Goal: Information Seeking & Learning: Learn about a topic

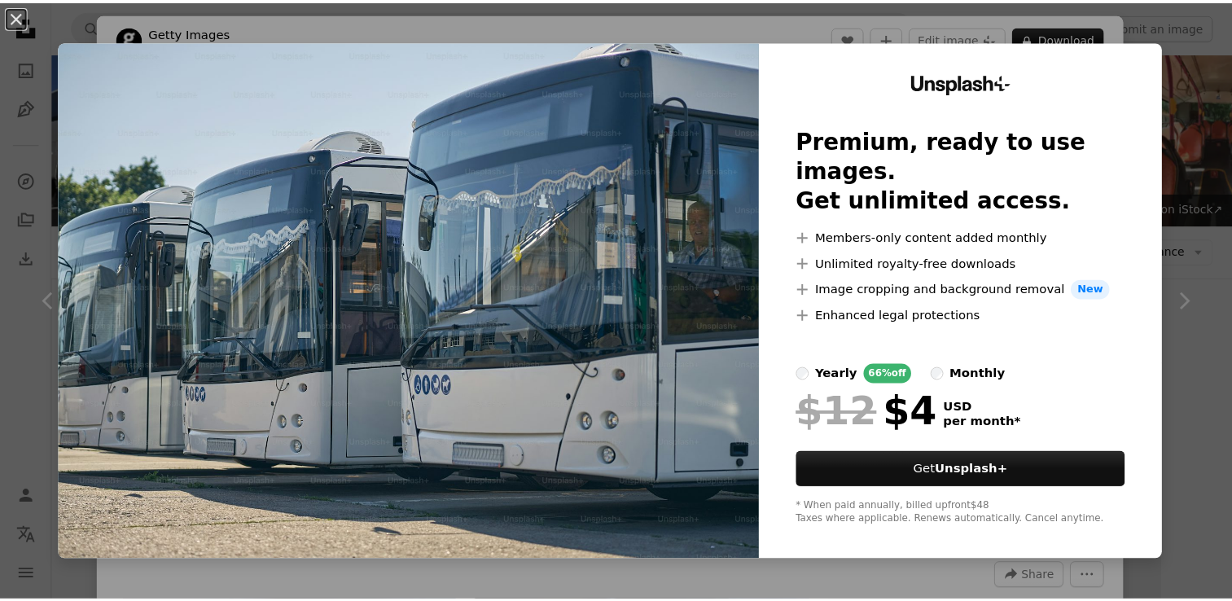
scroll to position [306, 0]
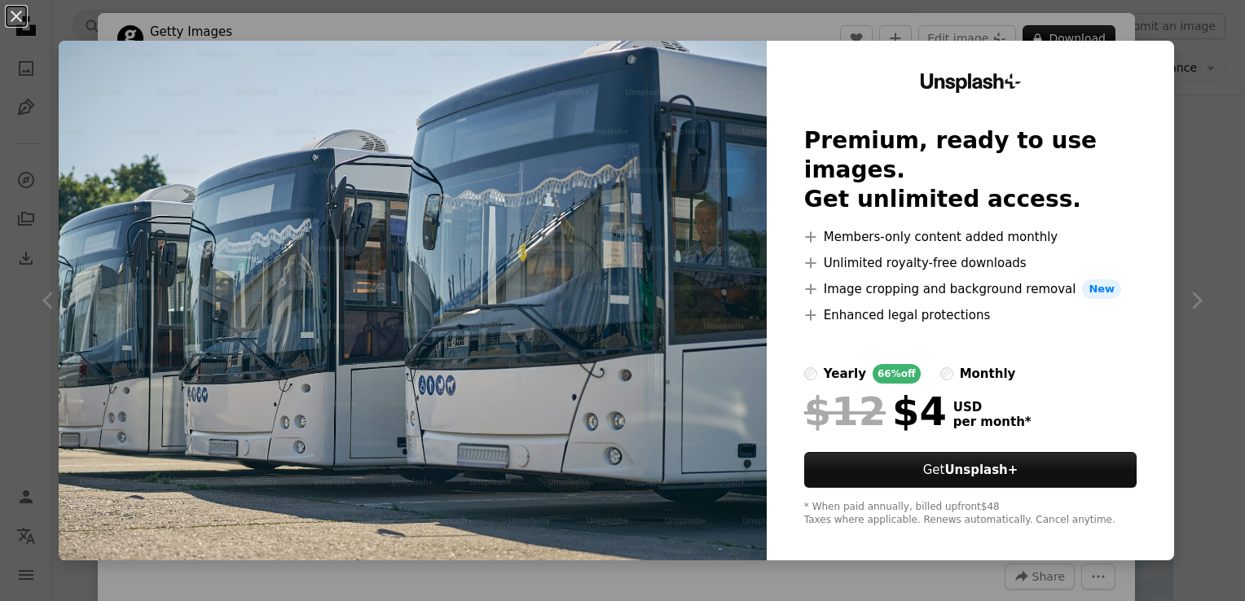
click at [1126, 67] on div "Unsplash+ Premium, ready to use images. Get unlimited access. A plus sign Membe…" at bounding box center [969, 301] width 407 height 520
click at [17, 16] on button "An X shape" at bounding box center [17, 17] width 20 height 20
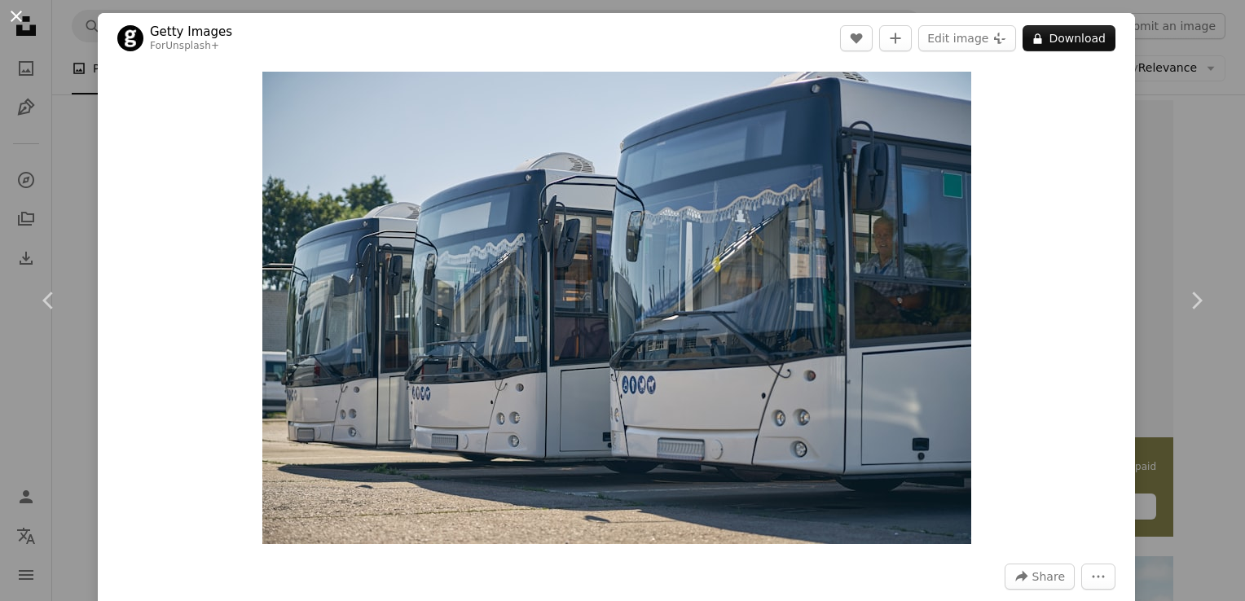
click at [19, 26] on button "An X shape" at bounding box center [17, 17] width 20 height 20
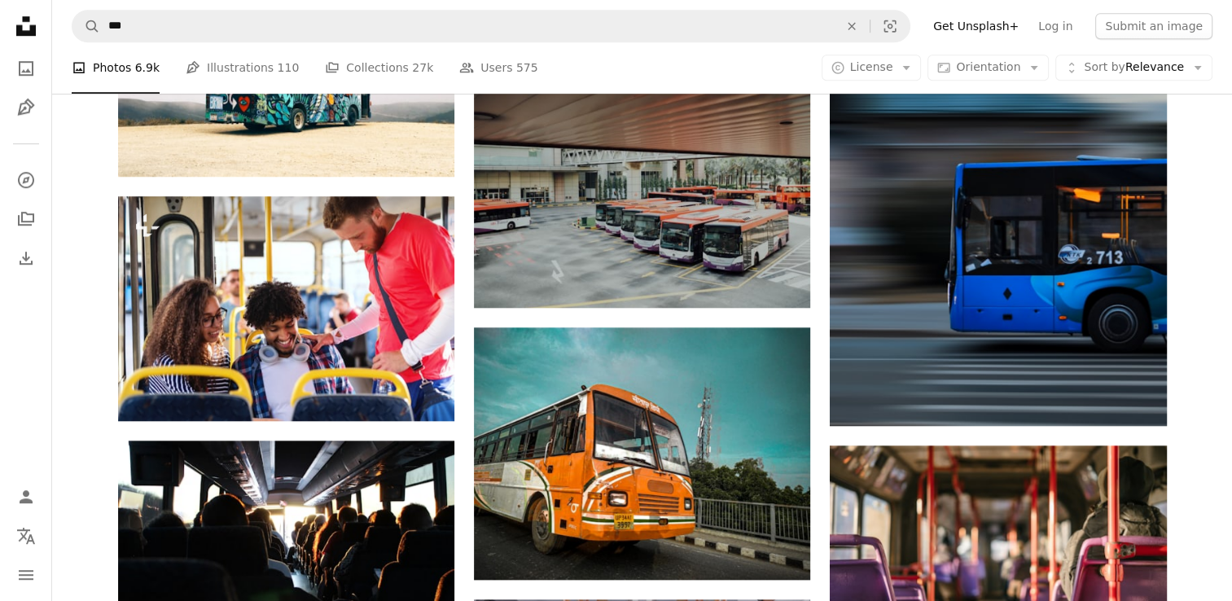
scroll to position [1061, 0]
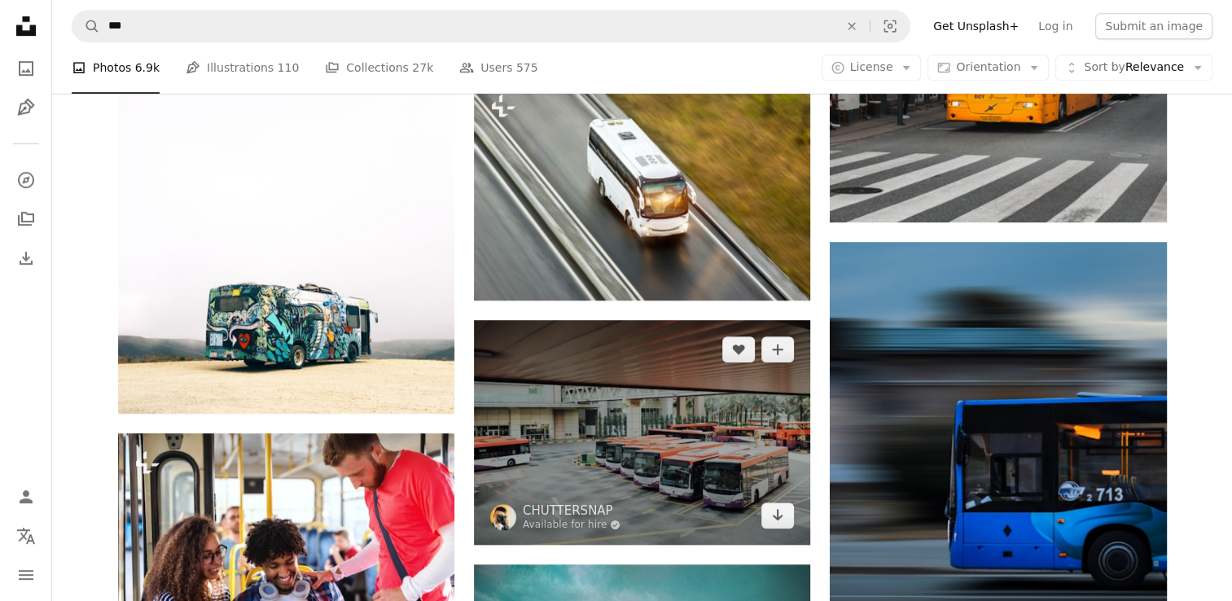
click at [702, 354] on img at bounding box center [642, 432] width 336 height 224
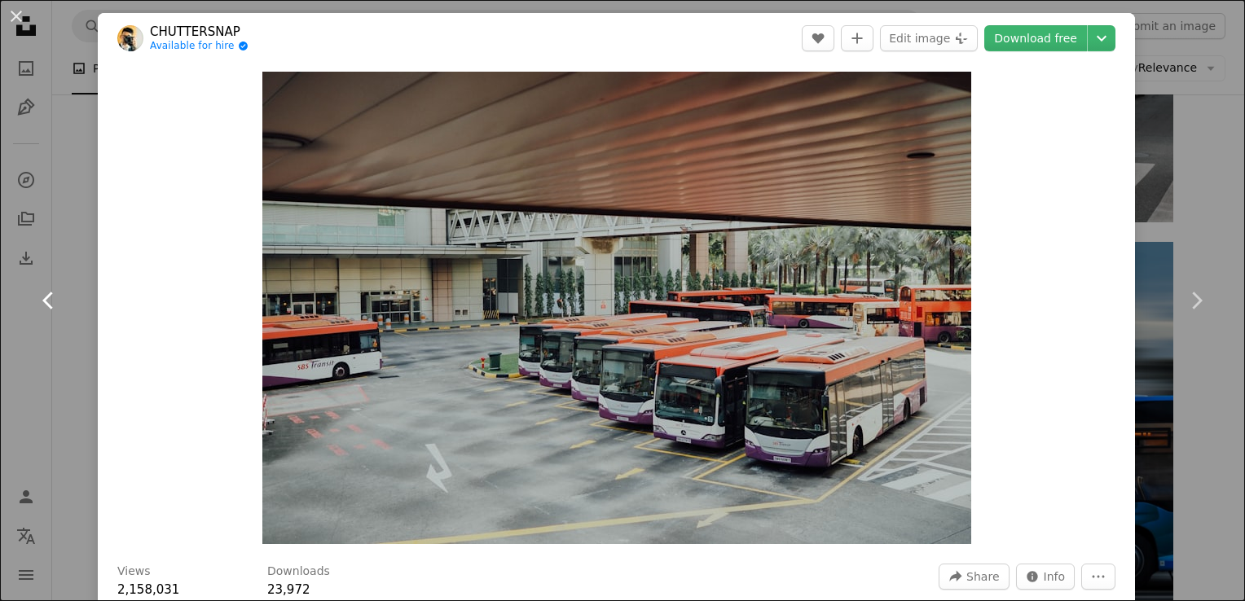
click at [45, 301] on icon at bounding box center [47, 300] width 11 height 17
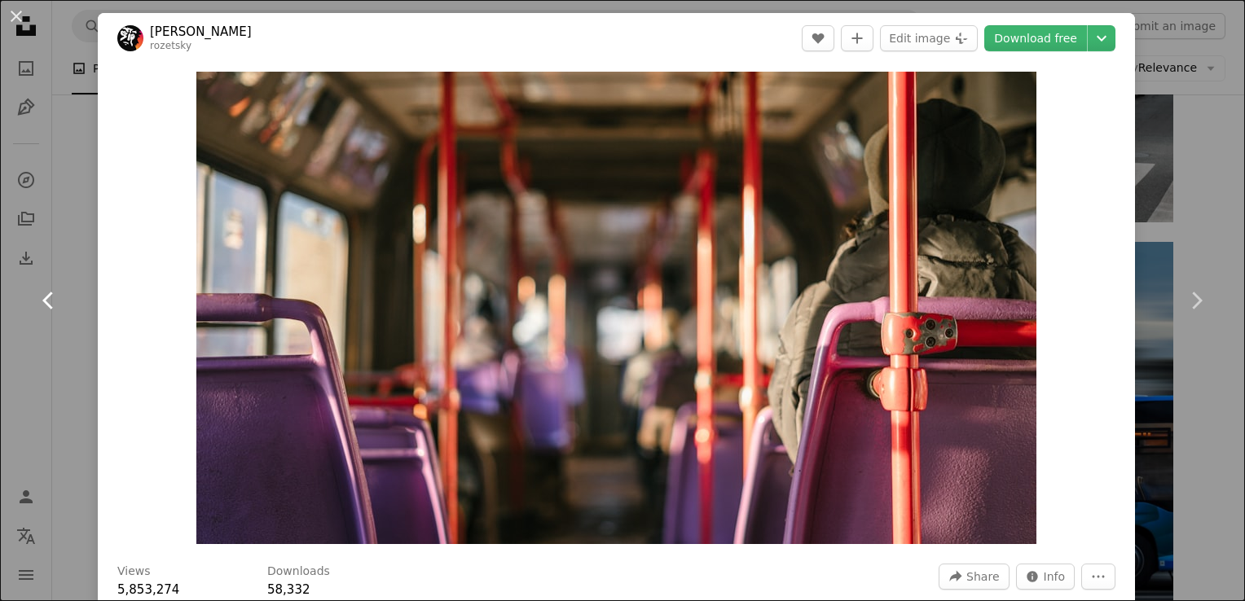
click at [45, 301] on icon at bounding box center [47, 300] width 11 height 17
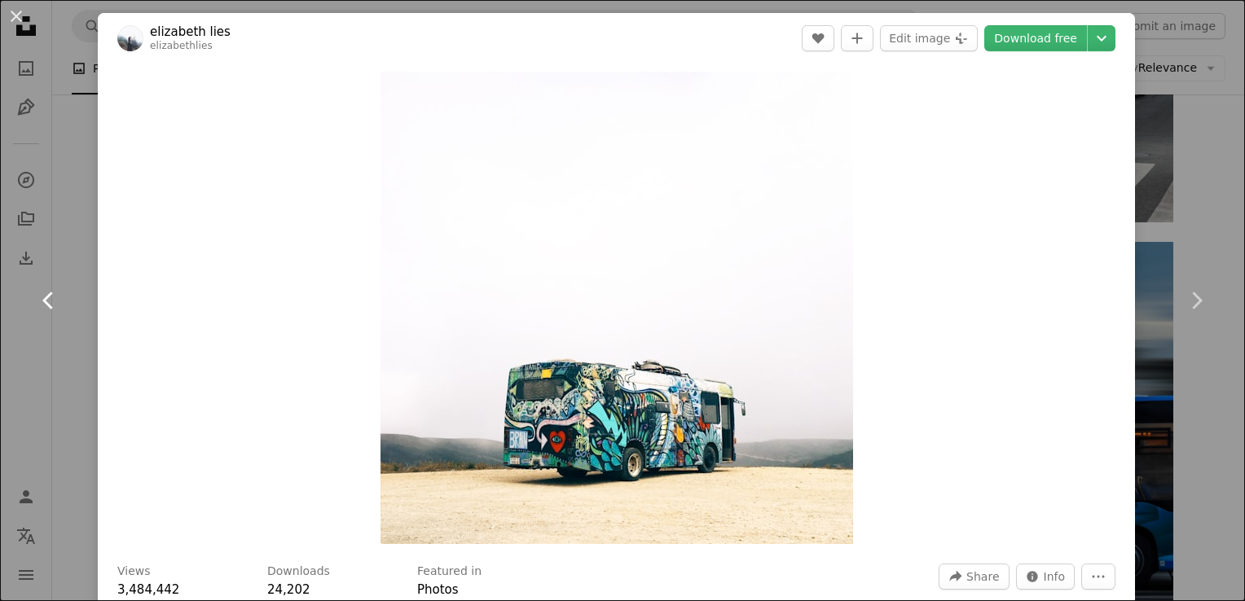
click at [45, 301] on icon at bounding box center [47, 300] width 11 height 17
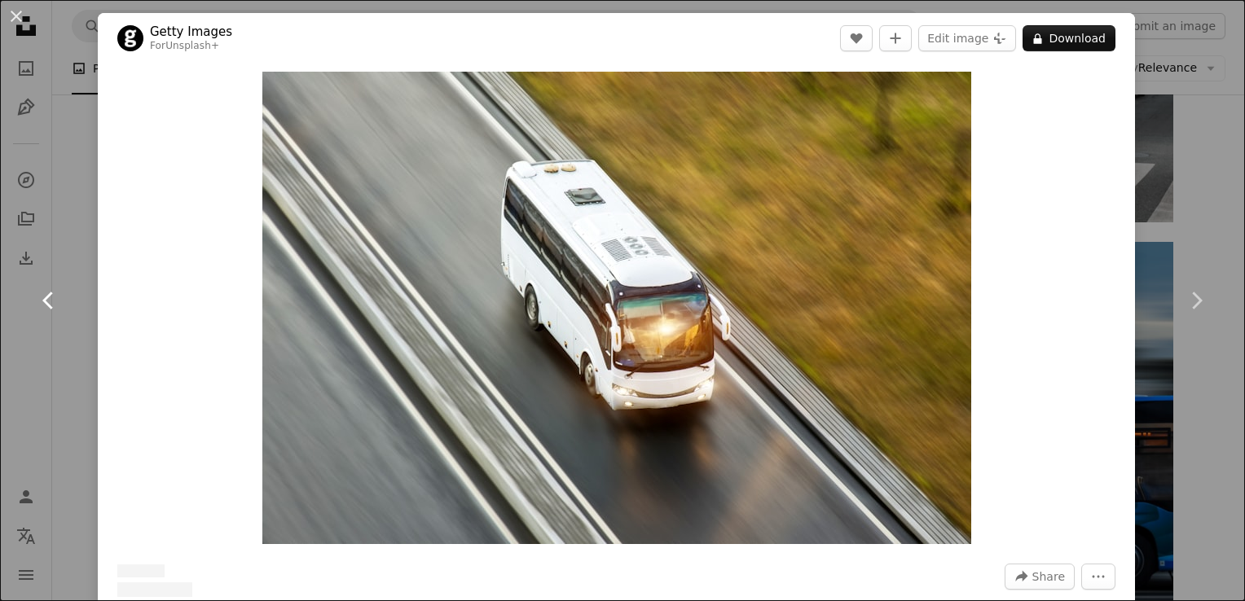
click at [45, 301] on icon at bounding box center [47, 300] width 11 height 17
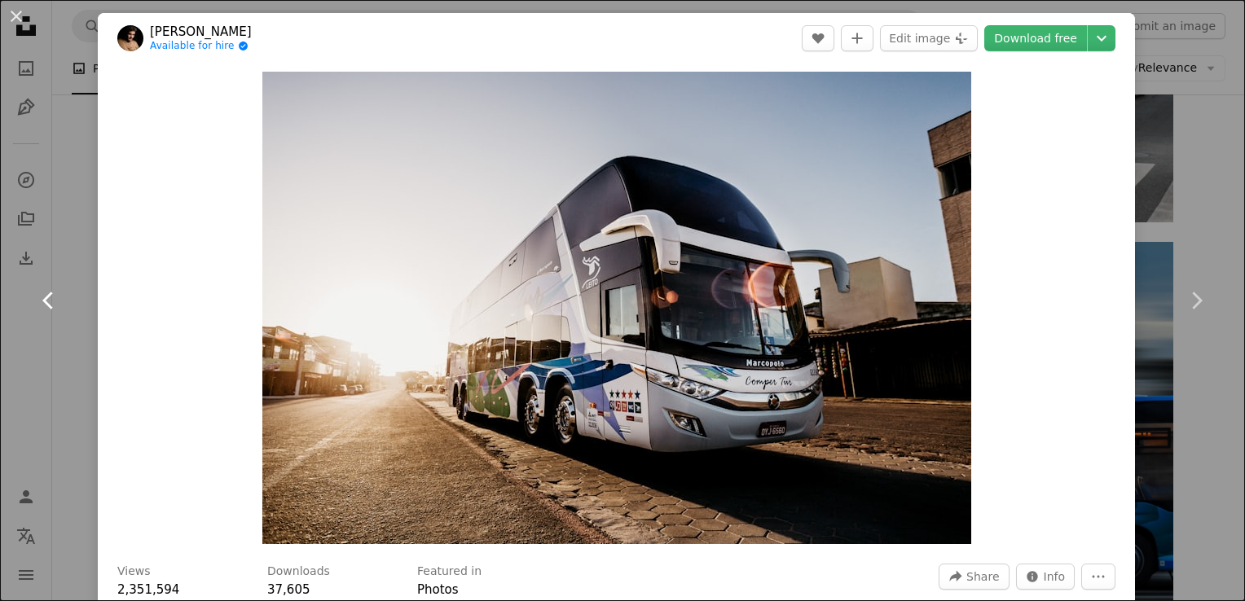
click at [45, 301] on icon at bounding box center [47, 300] width 11 height 17
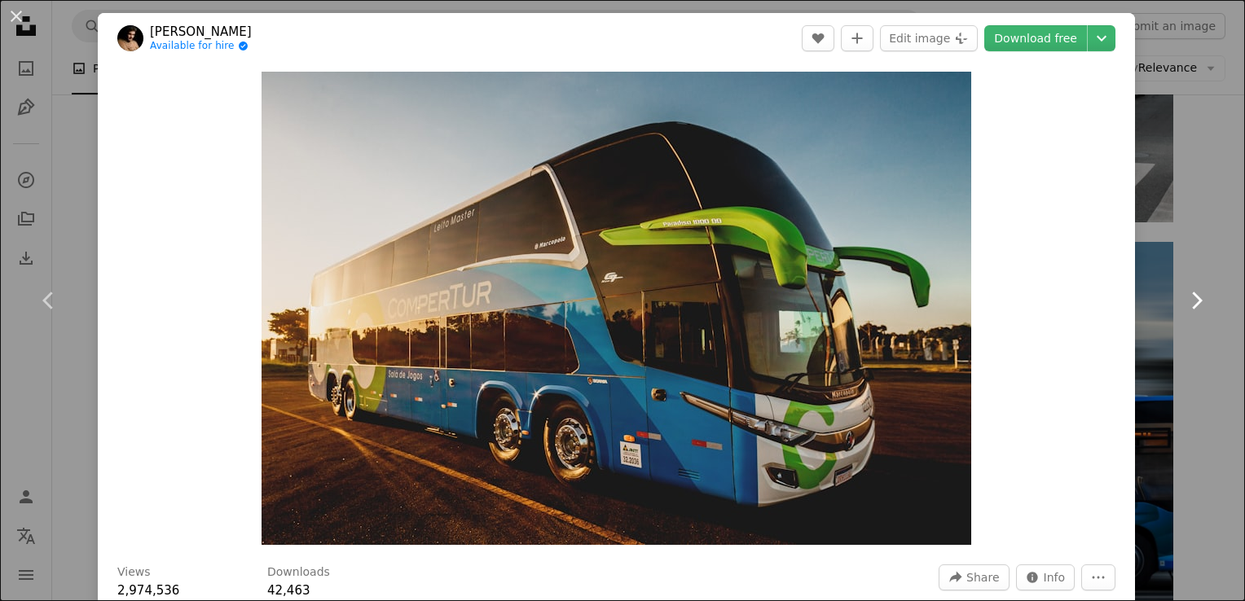
click at [1189, 292] on icon "Chevron right" at bounding box center [1196, 301] width 26 height 26
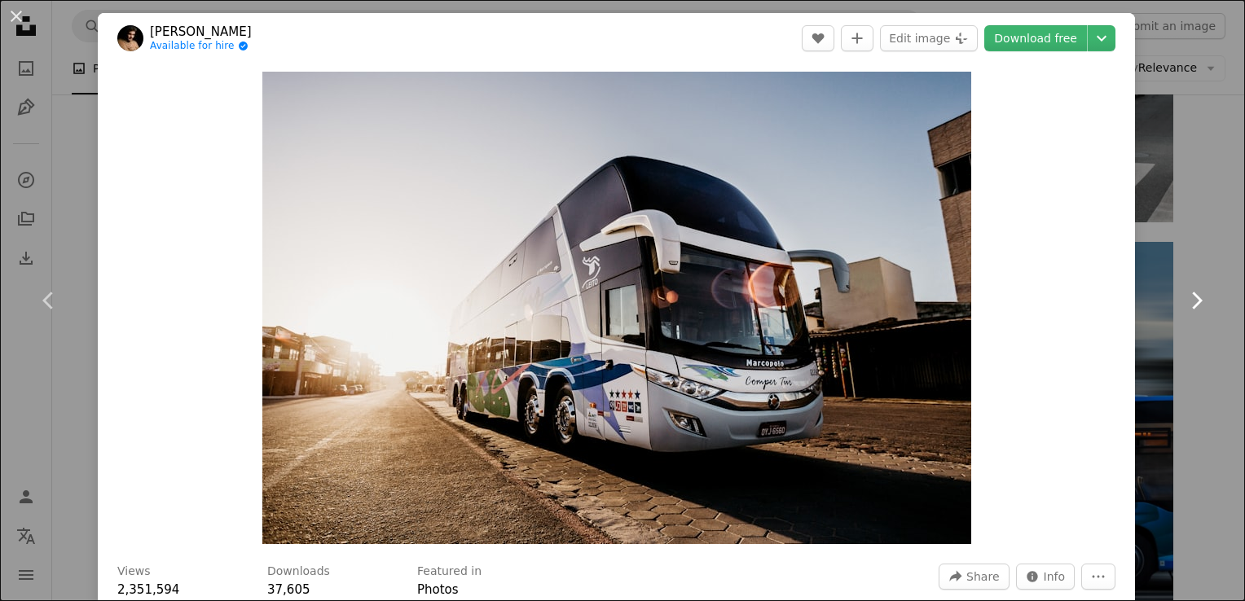
click at [1189, 292] on icon "Chevron right" at bounding box center [1196, 301] width 26 height 26
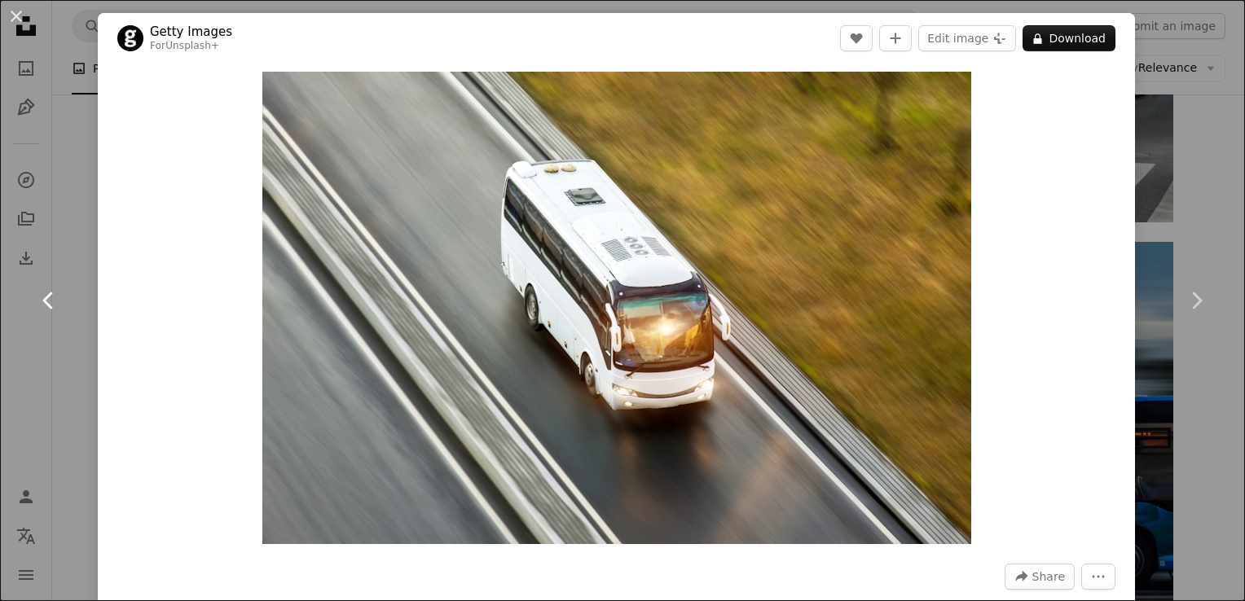
click at [36, 314] on link "Chevron left" at bounding box center [49, 300] width 98 height 156
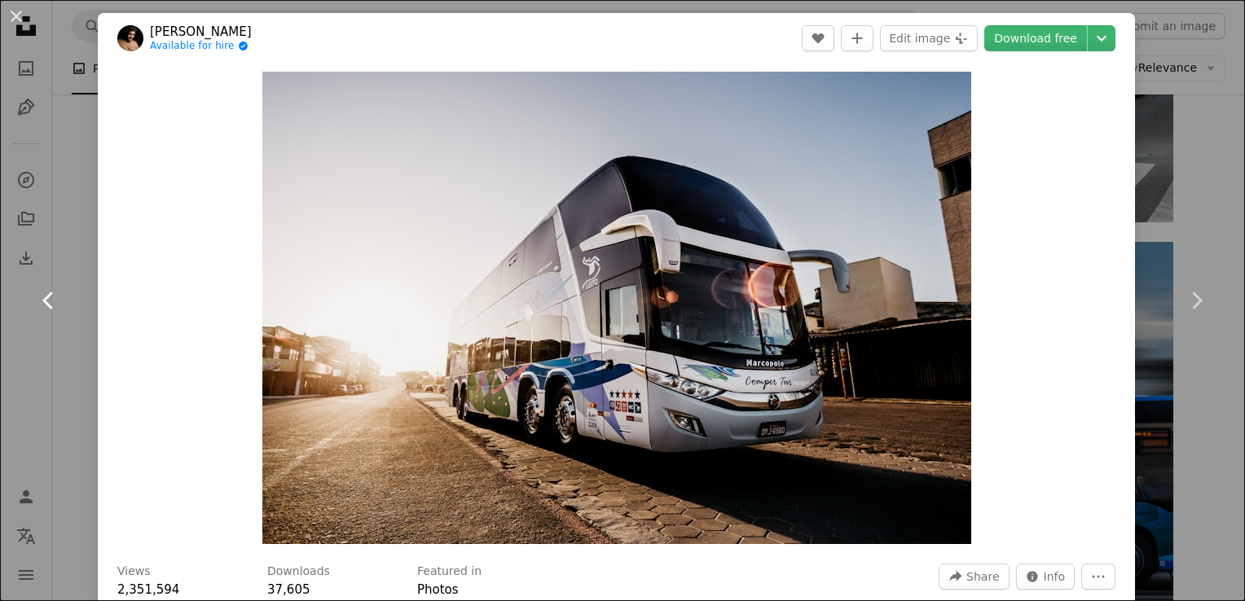
click at [43, 310] on icon "Chevron left" at bounding box center [49, 301] width 26 height 26
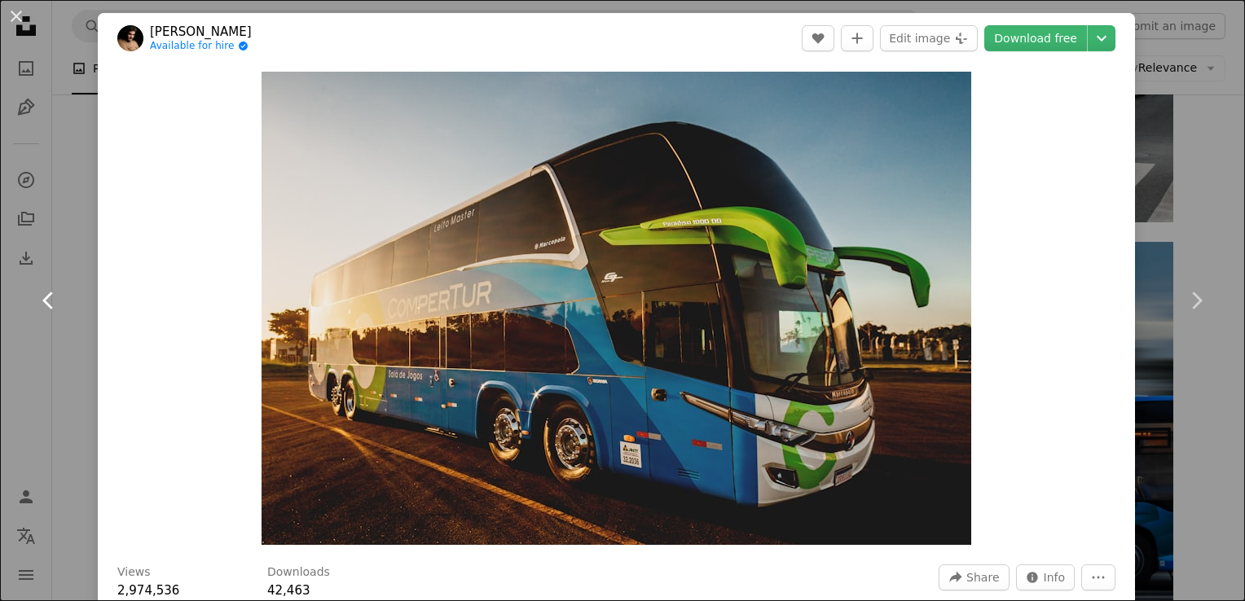
click at [43, 310] on icon "Chevron left" at bounding box center [49, 301] width 26 height 26
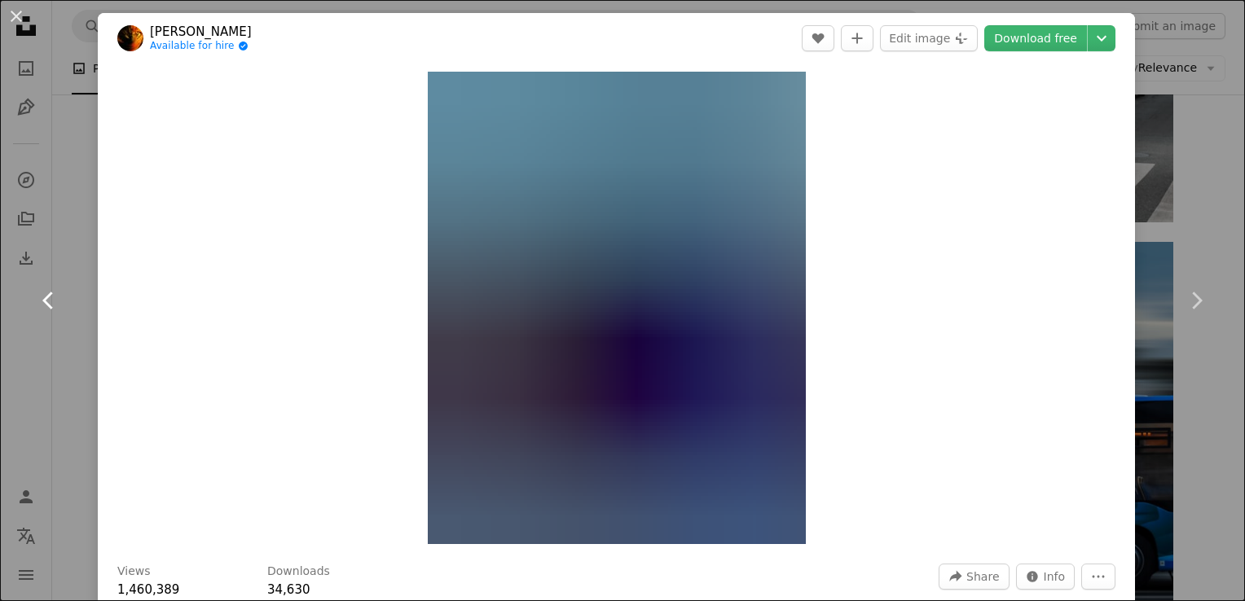
click at [43, 310] on icon "Chevron left" at bounding box center [49, 301] width 26 height 26
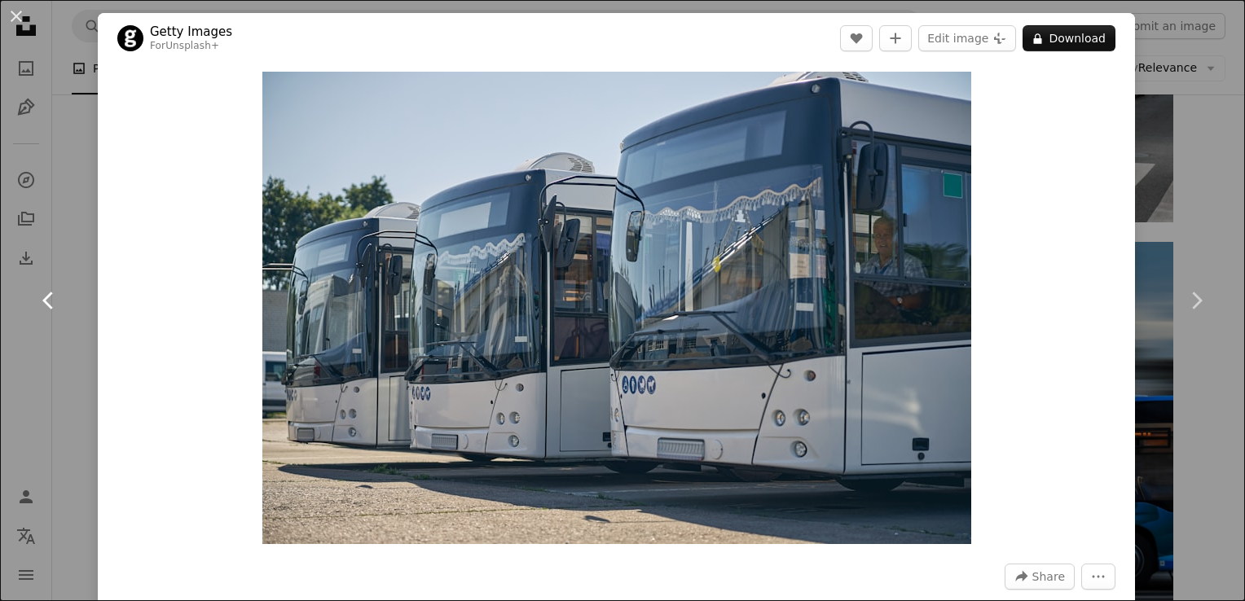
click at [43, 310] on icon "Chevron left" at bounding box center [49, 301] width 26 height 26
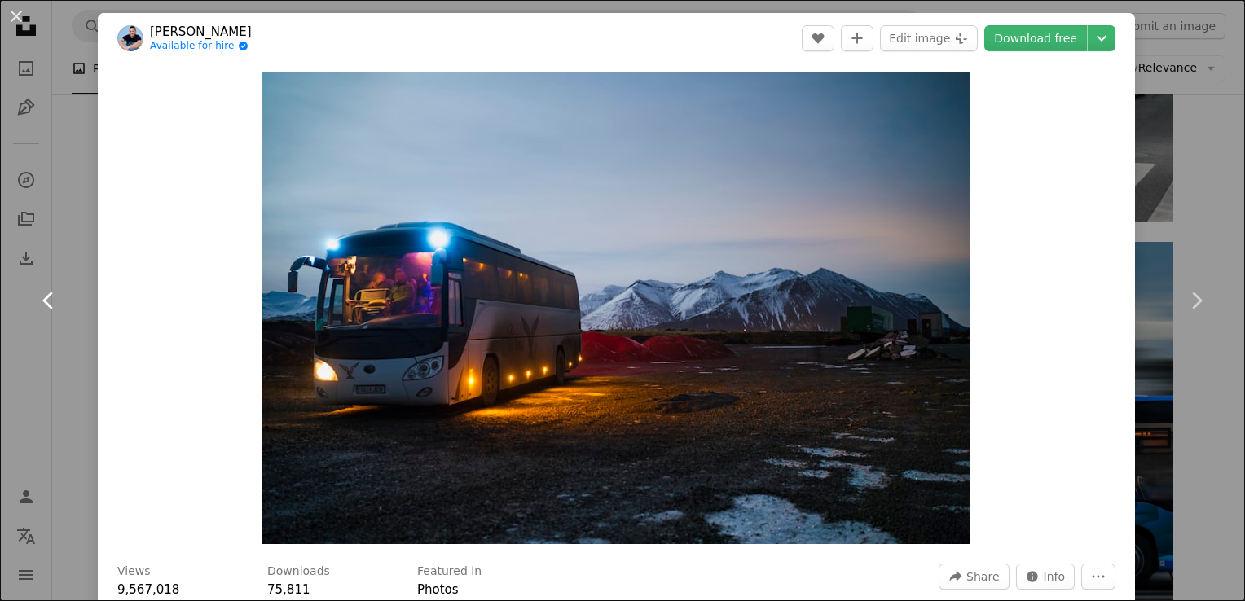
click at [43, 310] on icon "Chevron left" at bounding box center [49, 301] width 26 height 26
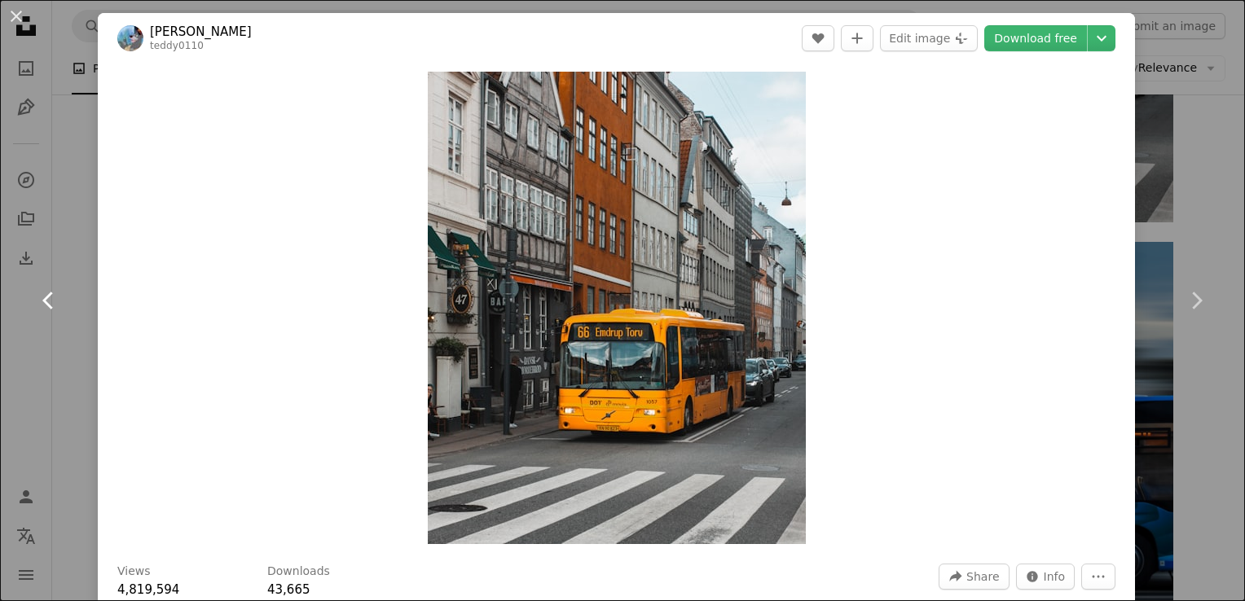
click at [43, 310] on icon "Chevron left" at bounding box center [49, 301] width 26 height 26
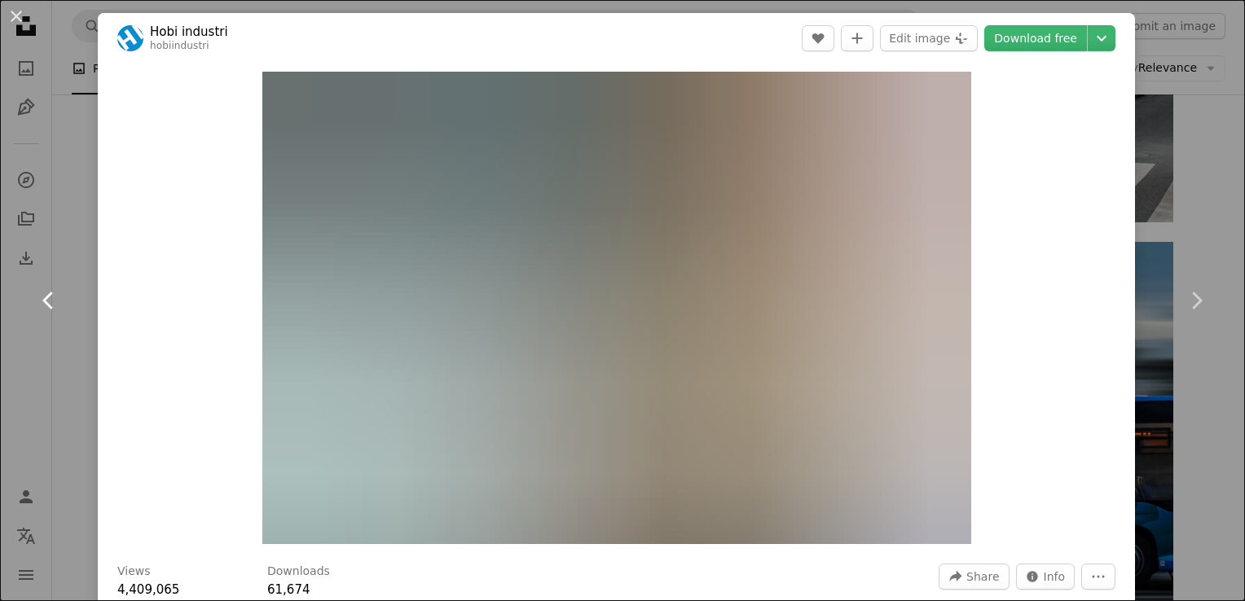
click at [43, 310] on icon "Chevron left" at bounding box center [49, 301] width 26 height 26
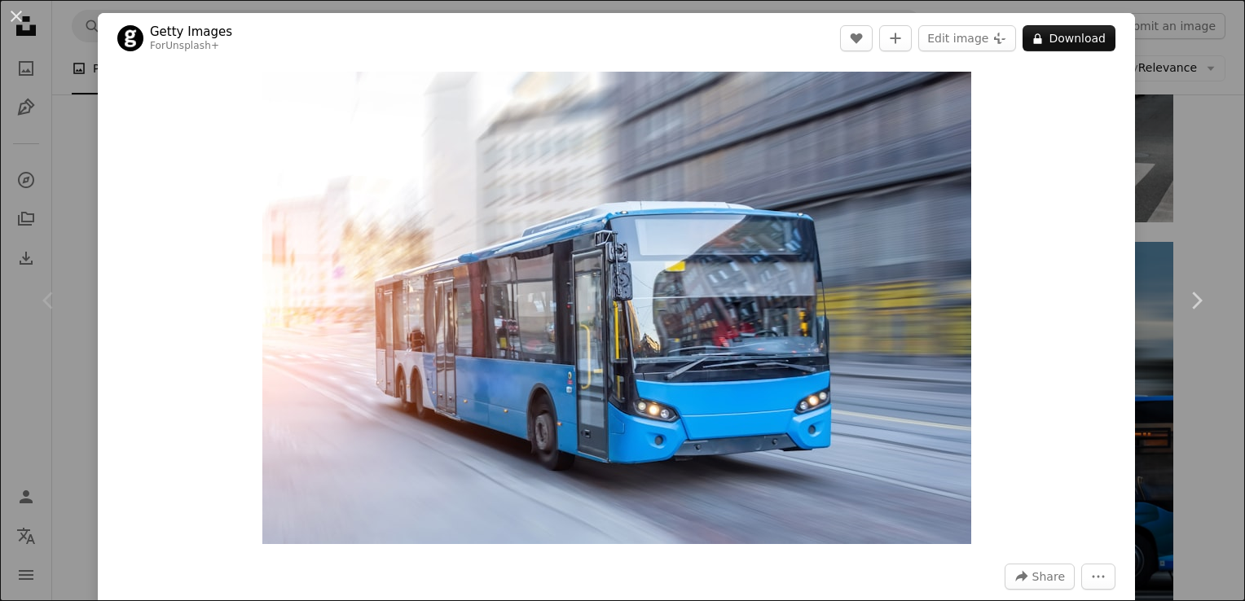
click at [43, 310] on icon "Chevron left" at bounding box center [49, 301] width 26 height 26
click at [1183, 309] on icon "Chevron right" at bounding box center [1196, 301] width 26 height 26
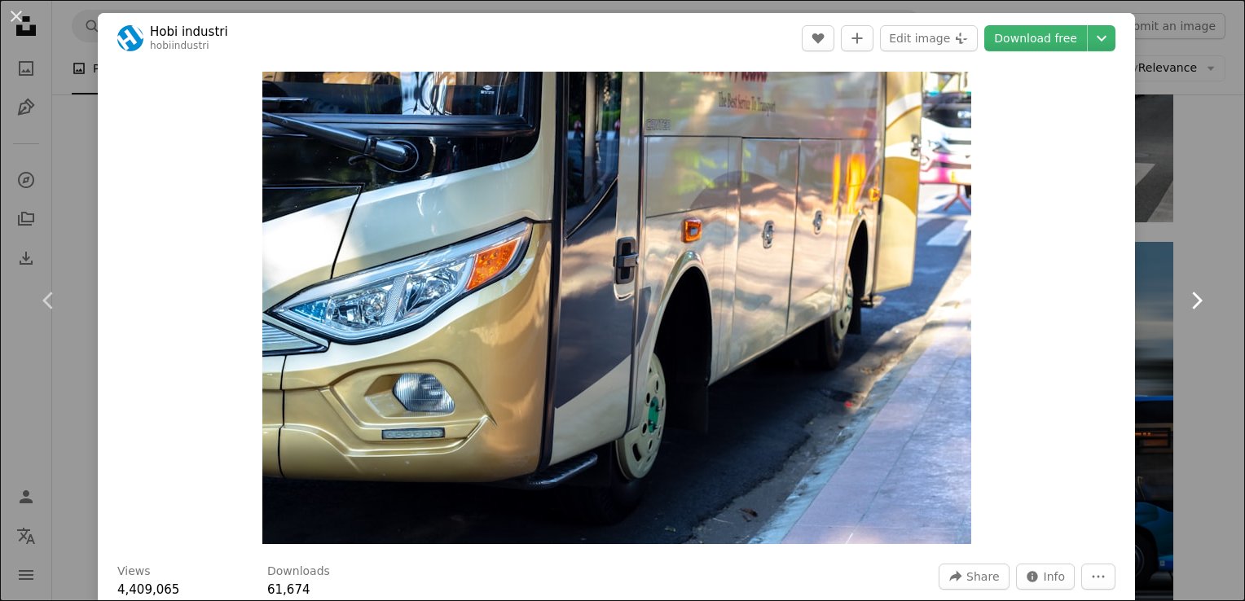
click at [1183, 309] on icon "Chevron right" at bounding box center [1196, 301] width 26 height 26
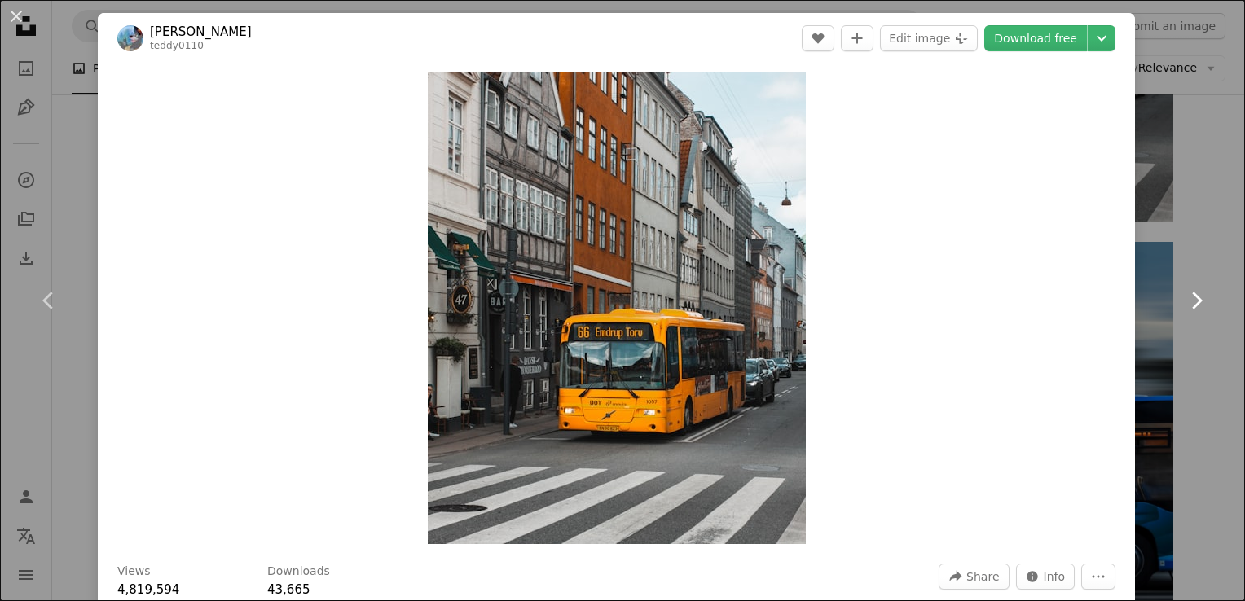
click at [1183, 309] on icon "Chevron right" at bounding box center [1196, 301] width 26 height 26
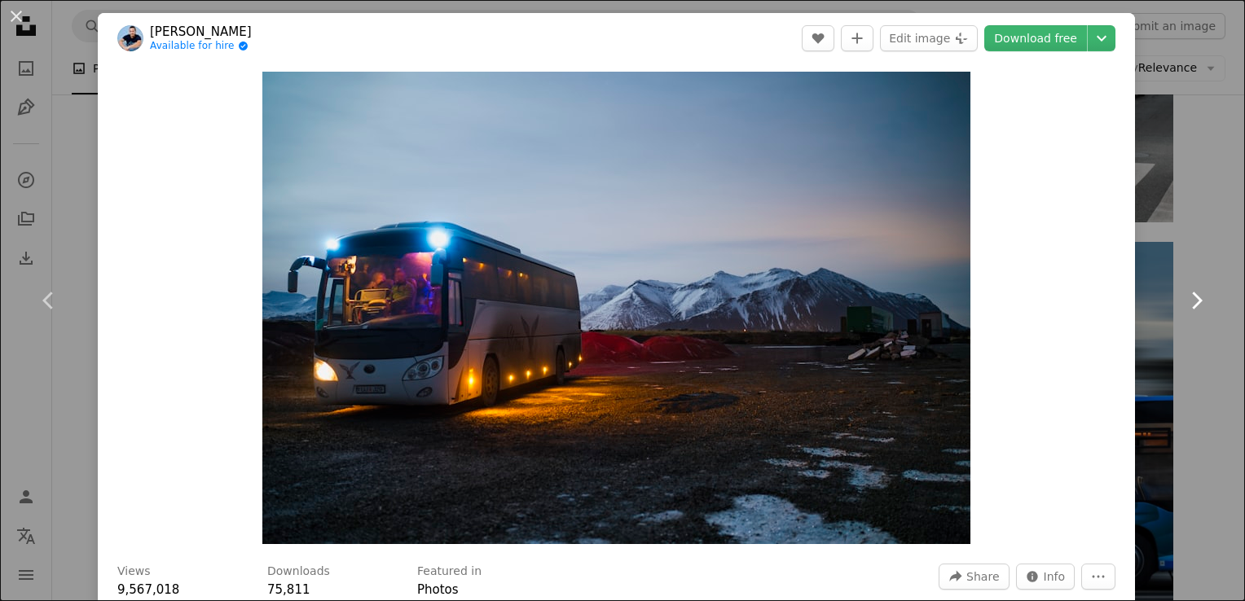
click at [1183, 309] on icon "Chevron right" at bounding box center [1196, 301] width 26 height 26
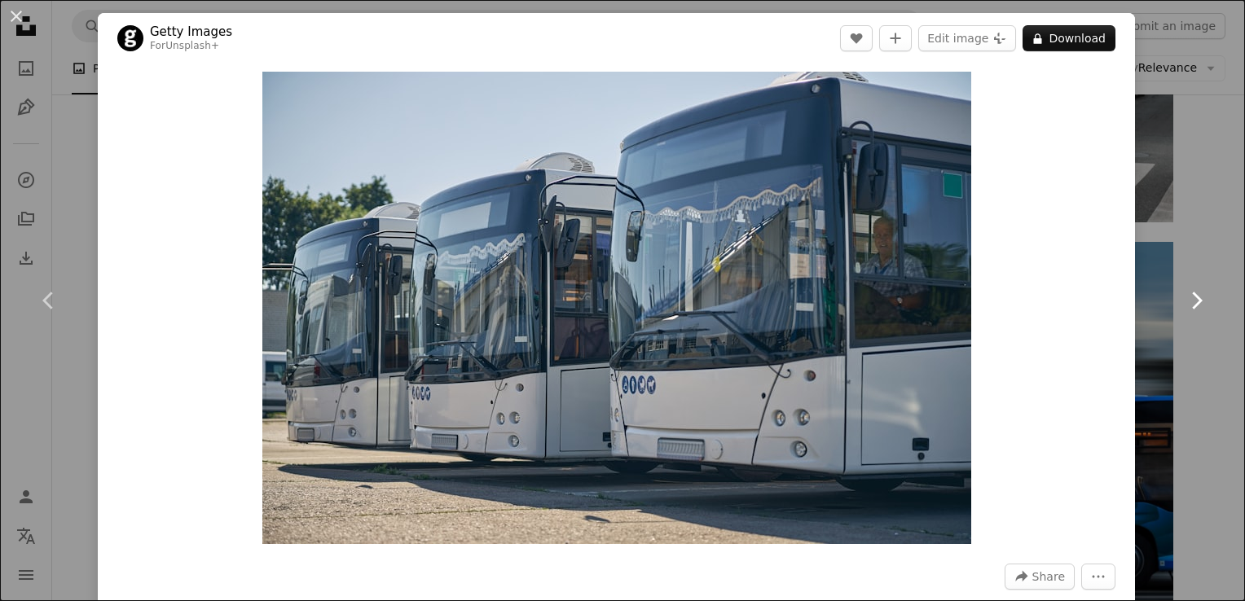
click at [1183, 309] on icon "Chevron right" at bounding box center [1196, 301] width 26 height 26
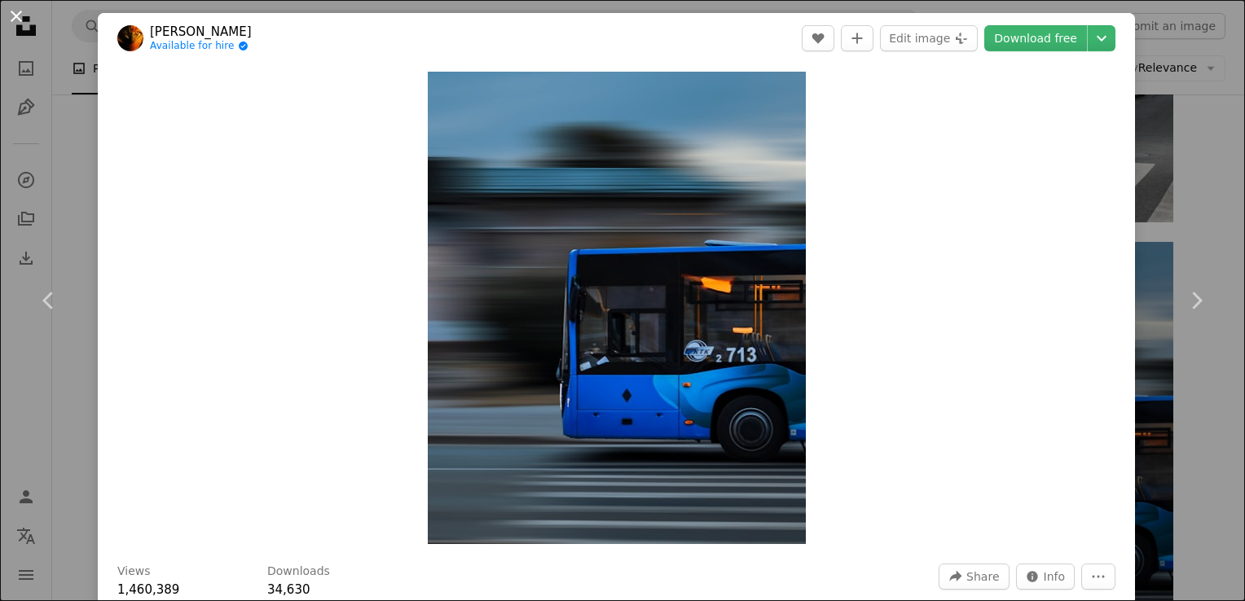
click at [12, 15] on button "An X shape" at bounding box center [17, 17] width 20 height 20
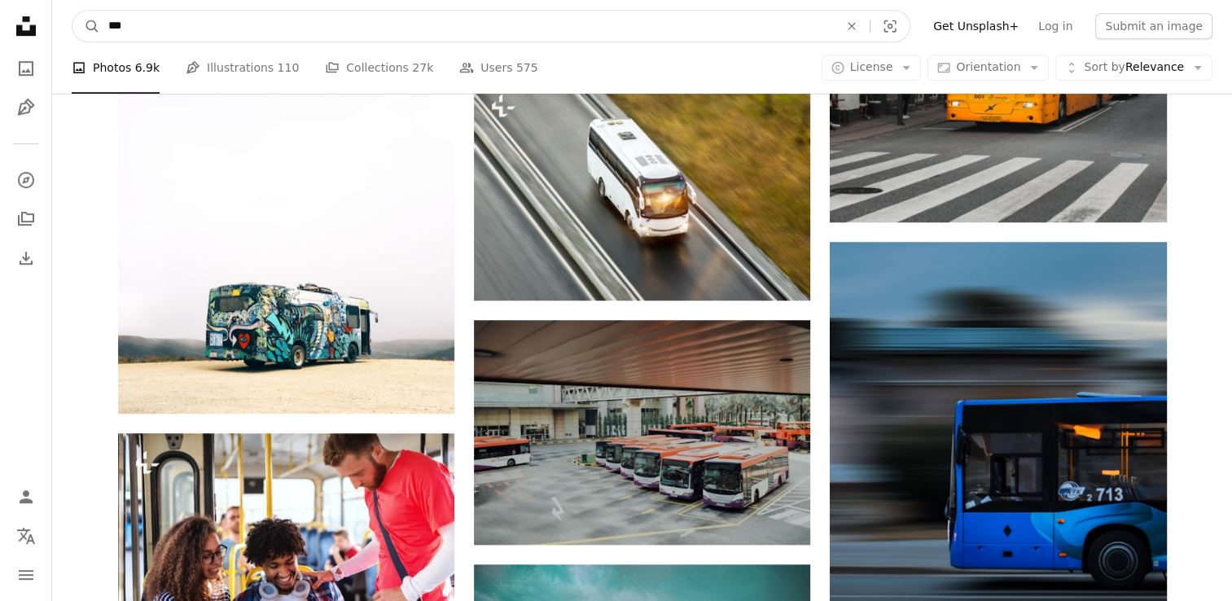
click at [143, 26] on input "***" at bounding box center [467, 26] width 734 height 31
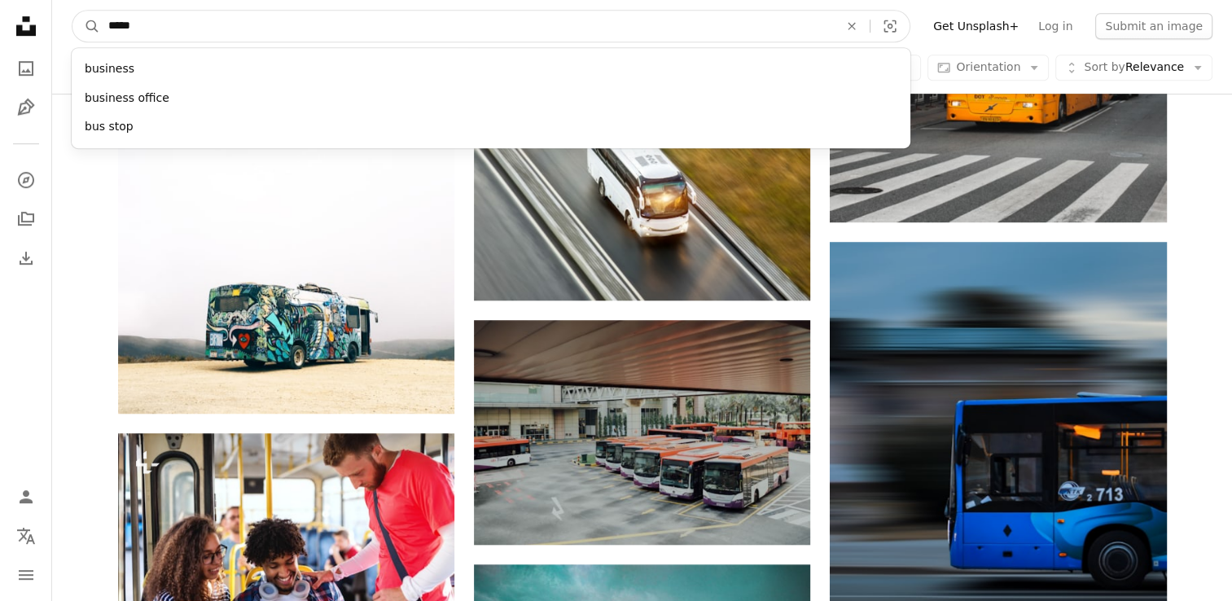
type input "*****"
click at [72, 11] on button "A magnifying glass" at bounding box center [86, 26] width 28 height 31
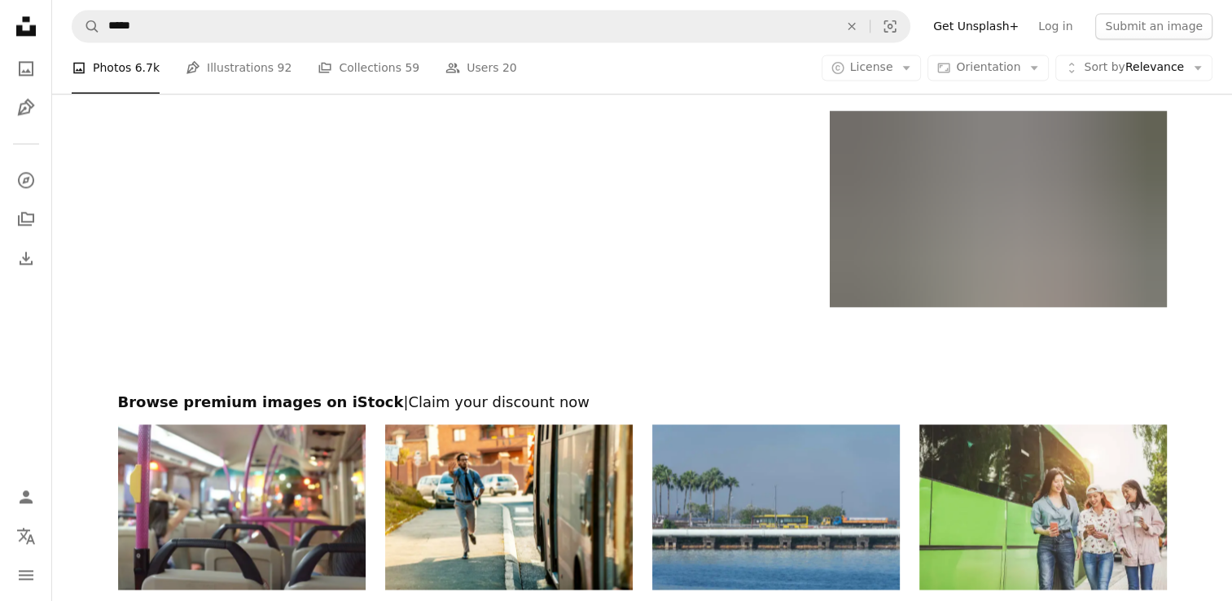
scroll to position [2450, 0]
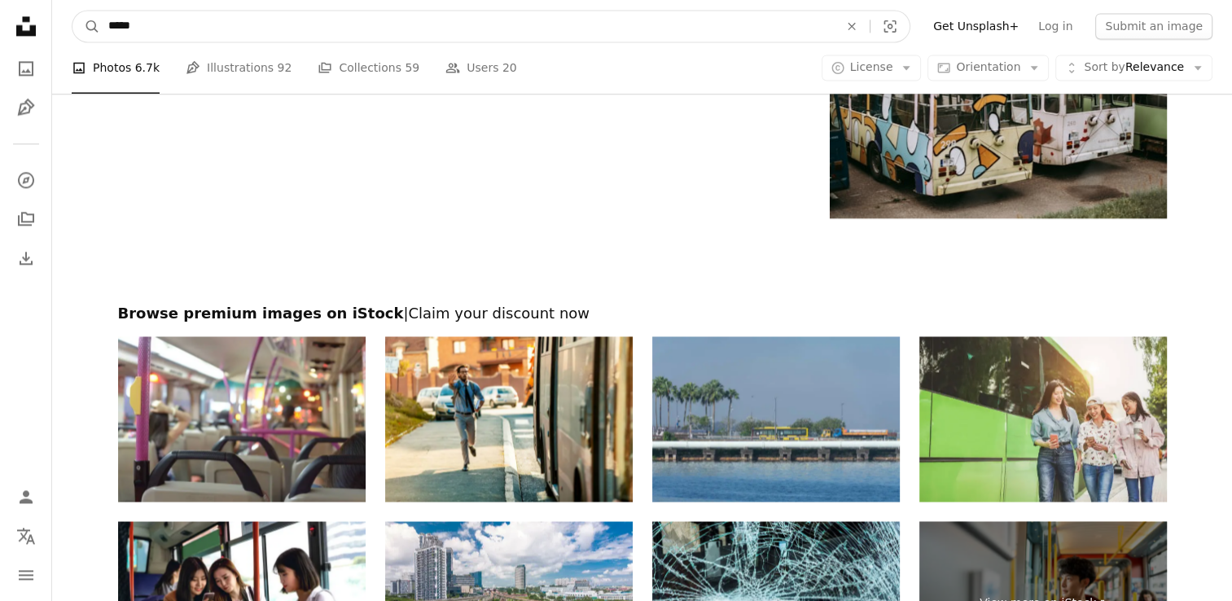
click at [180, 28] on input "*****" at bounding box center [467, 26] width 734 height 31
type input "**********"
click button "A magnifying glass" at bounding box center [86, 26] width 28 height 31
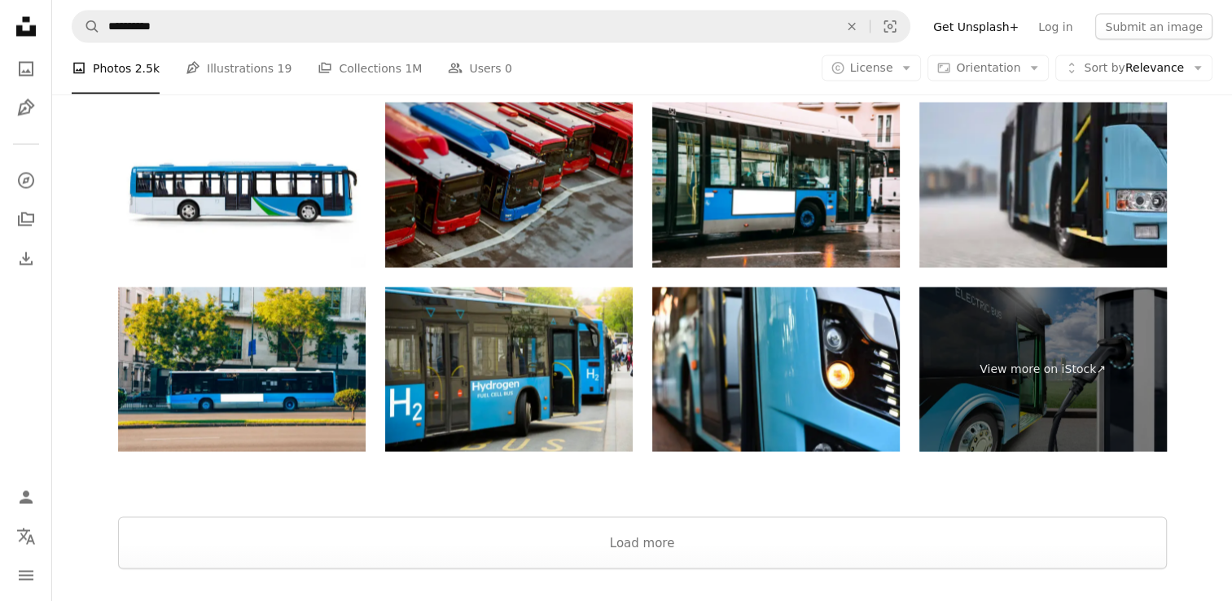
scroll to position [3043, 0]
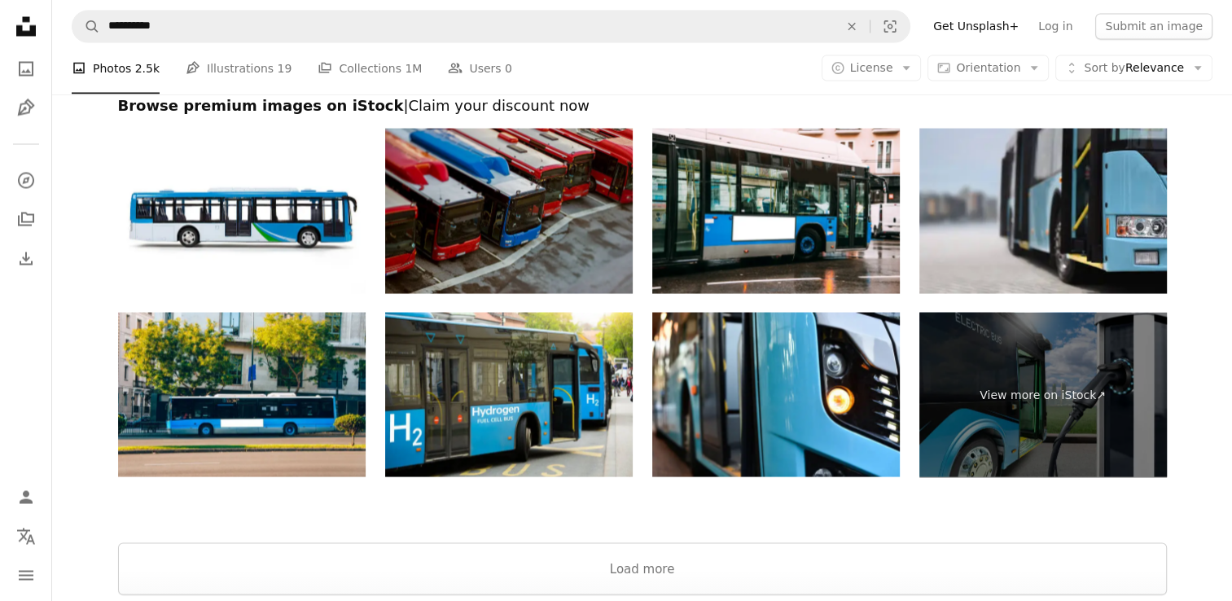
click at [471, 239] on img at bounding box center [509, 210] width 248 height 165
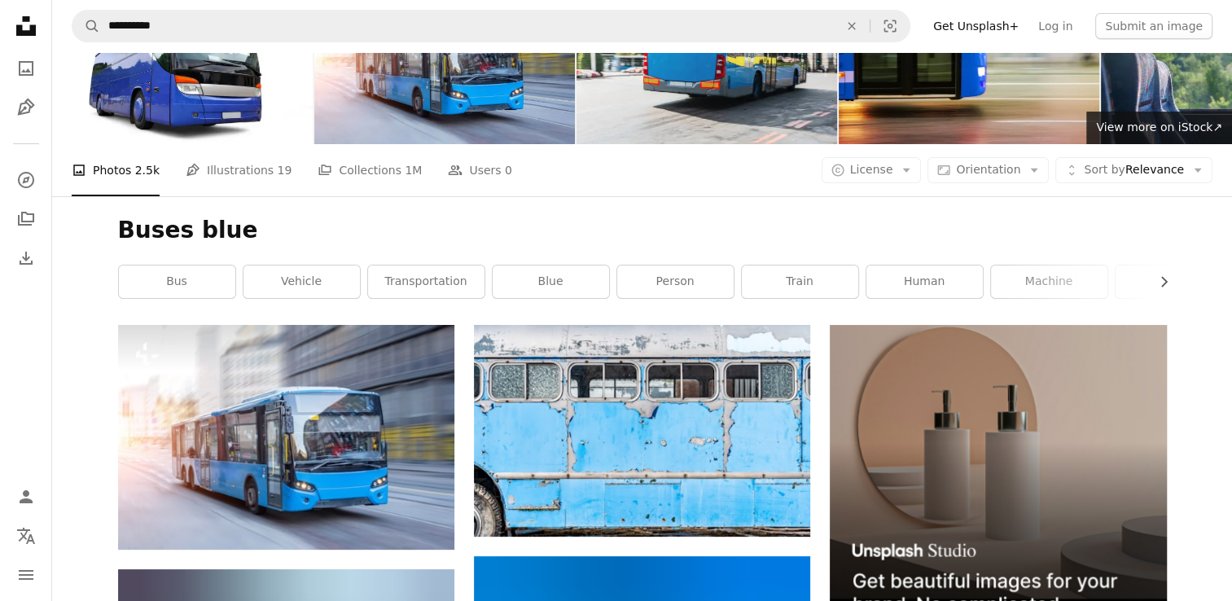
scroll to position [0, 0]
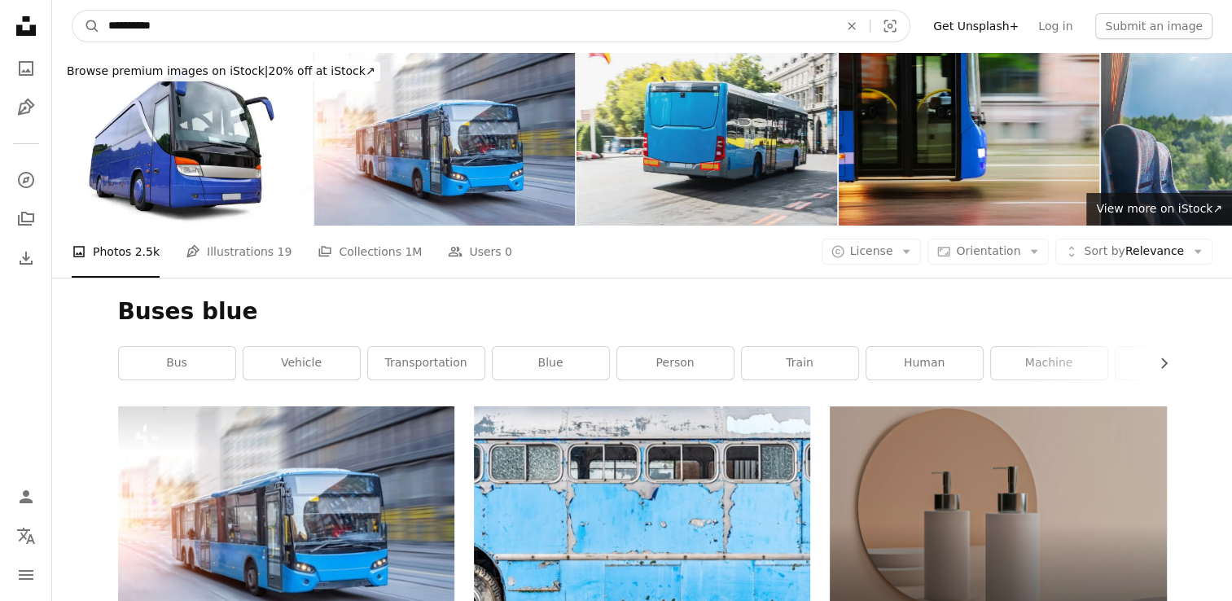
click at [178, 25] on input "**********" at bounding box center [467, 26] width 734 height 31
type input "*"
type input "**********"
click at [72, 11] on button "A magnifying glass" at bounding box center [86, 26] width 28 height 31
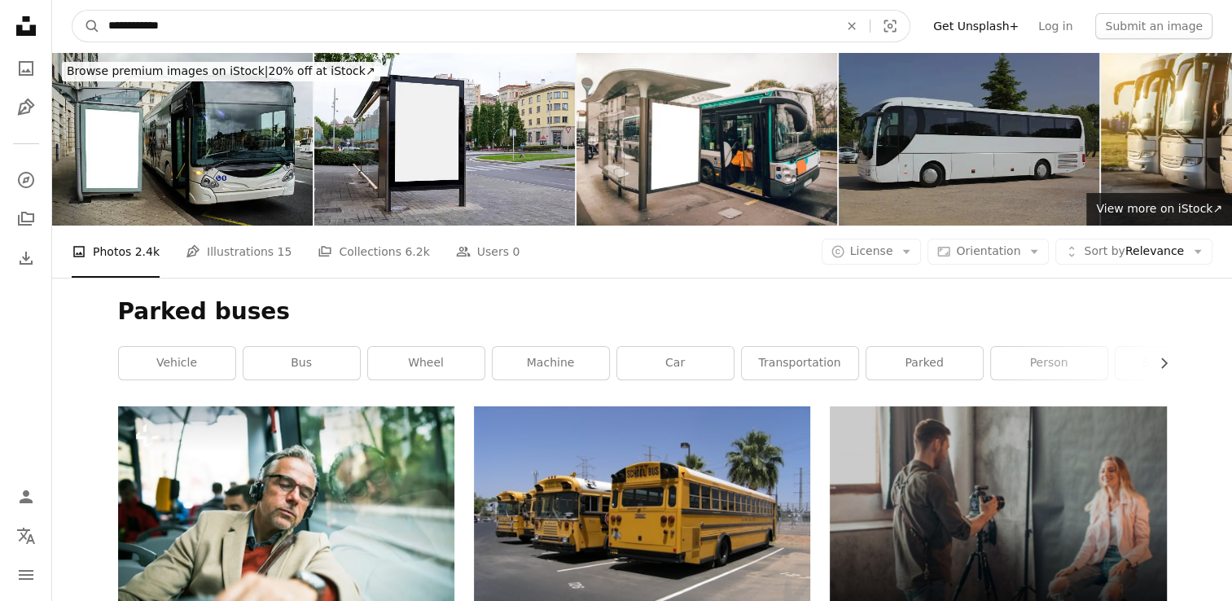
click at [276, 24] on input "**********" at bounding box center [467, 26] width 734 height 31
type input "*"
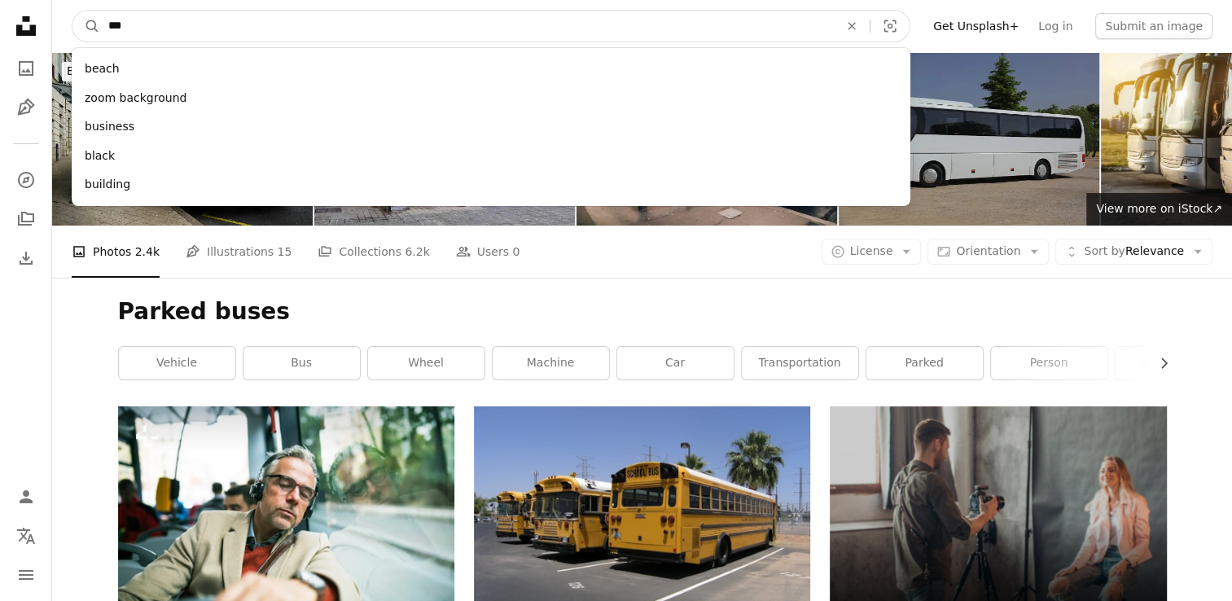
type input "***"
click at [72, 11] on button "A magnifying glass" at bounding box center [86, 26] width 28 height 31
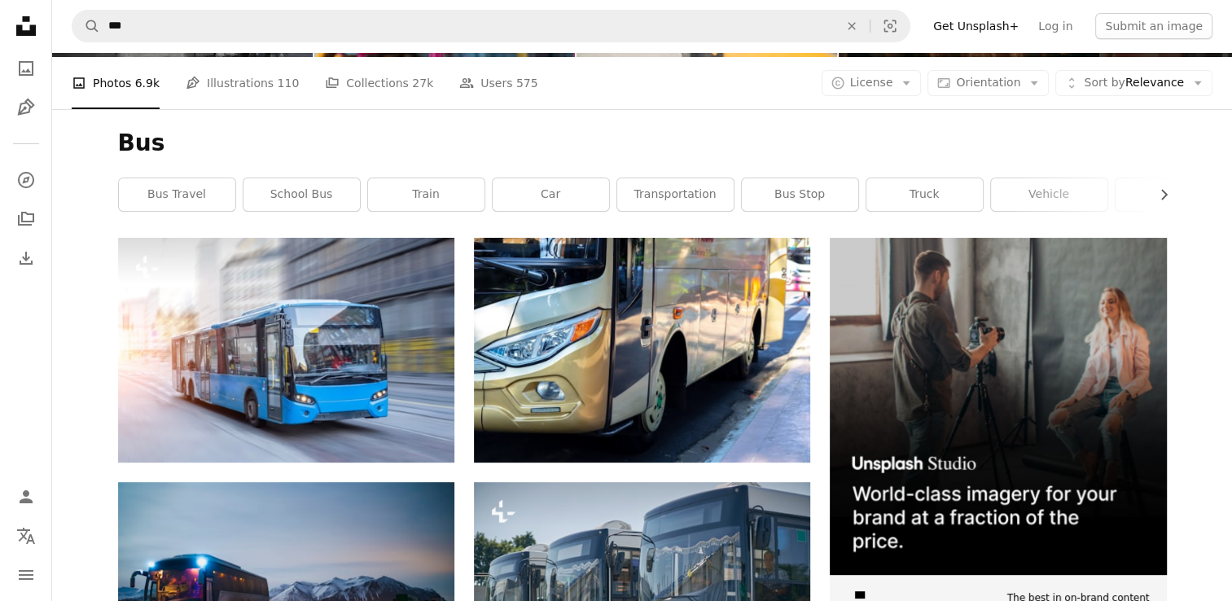
scroll to position [83, 0]
